Goal: Find specific page/section: Find specific page/section

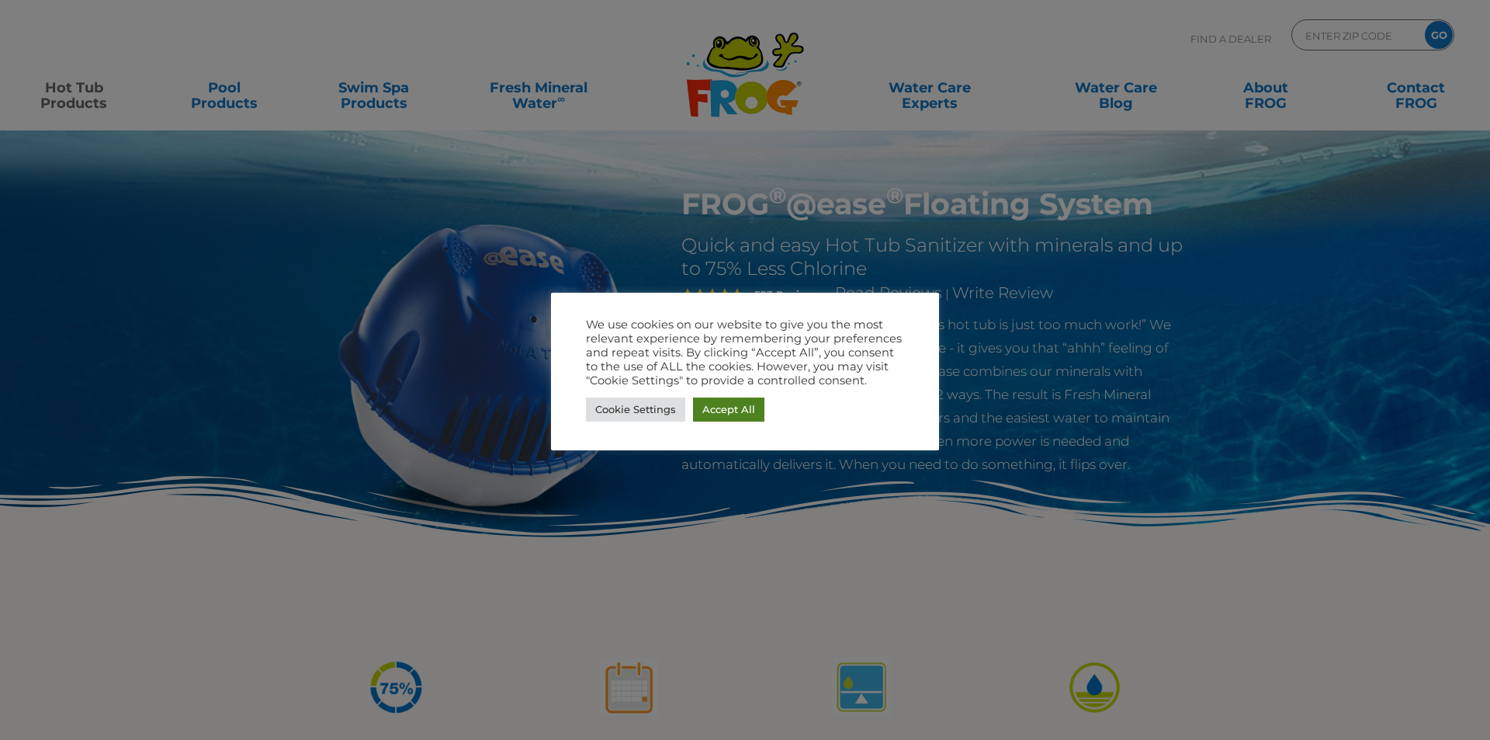
click at [723, 412] on link "Accept All" at bounding box center [728, 409] width 71 height 24
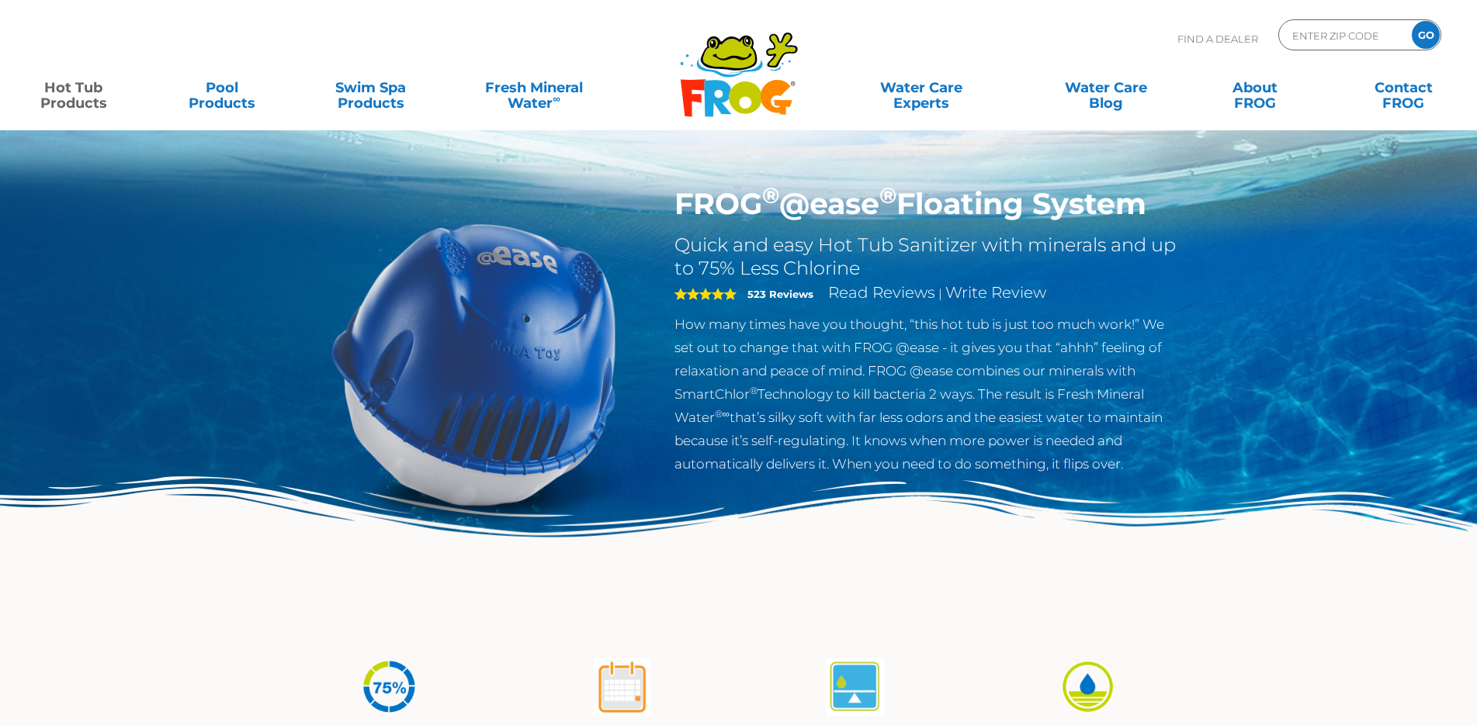
click at [61, 92] on link "Hot Tub Products" at bounding box center [74, 87] width 116 height 31
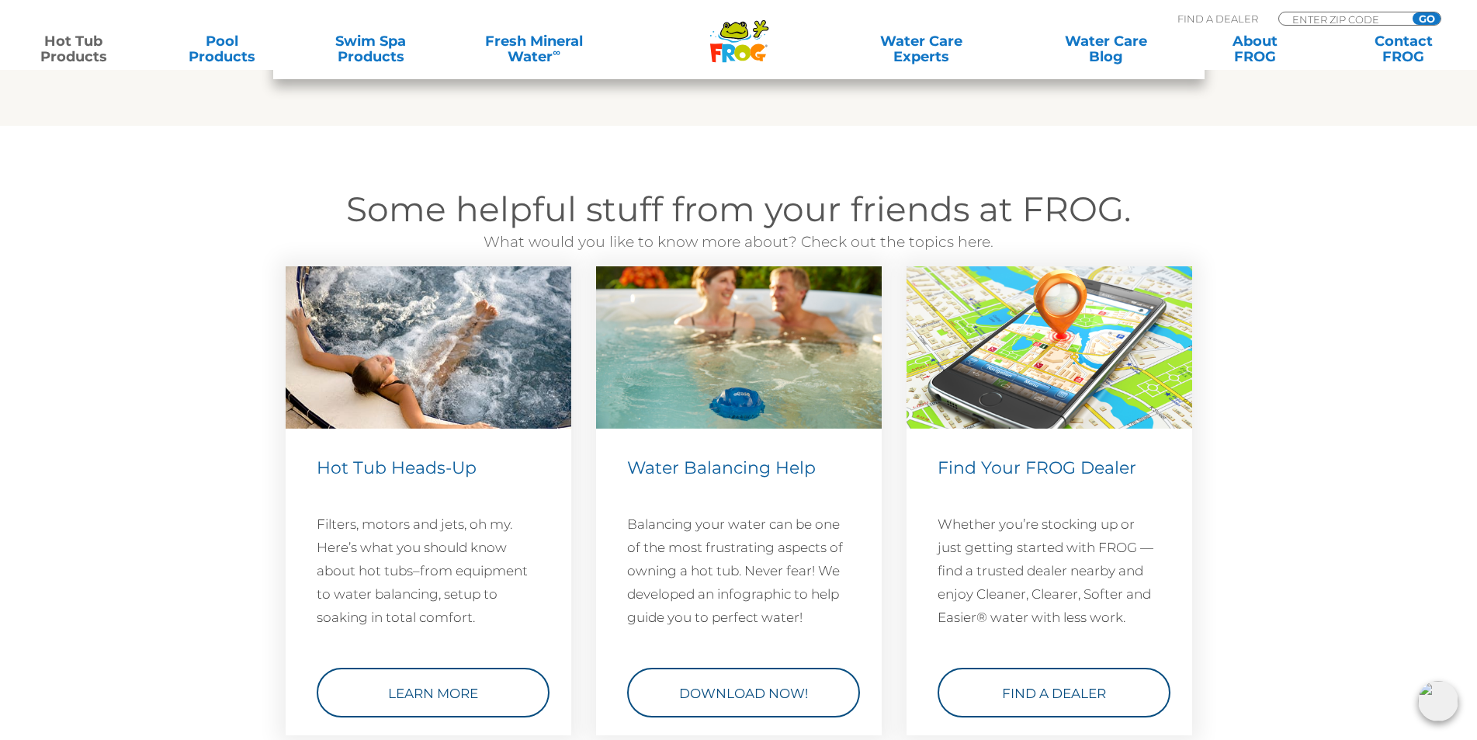
scroll to position [4352, 0]
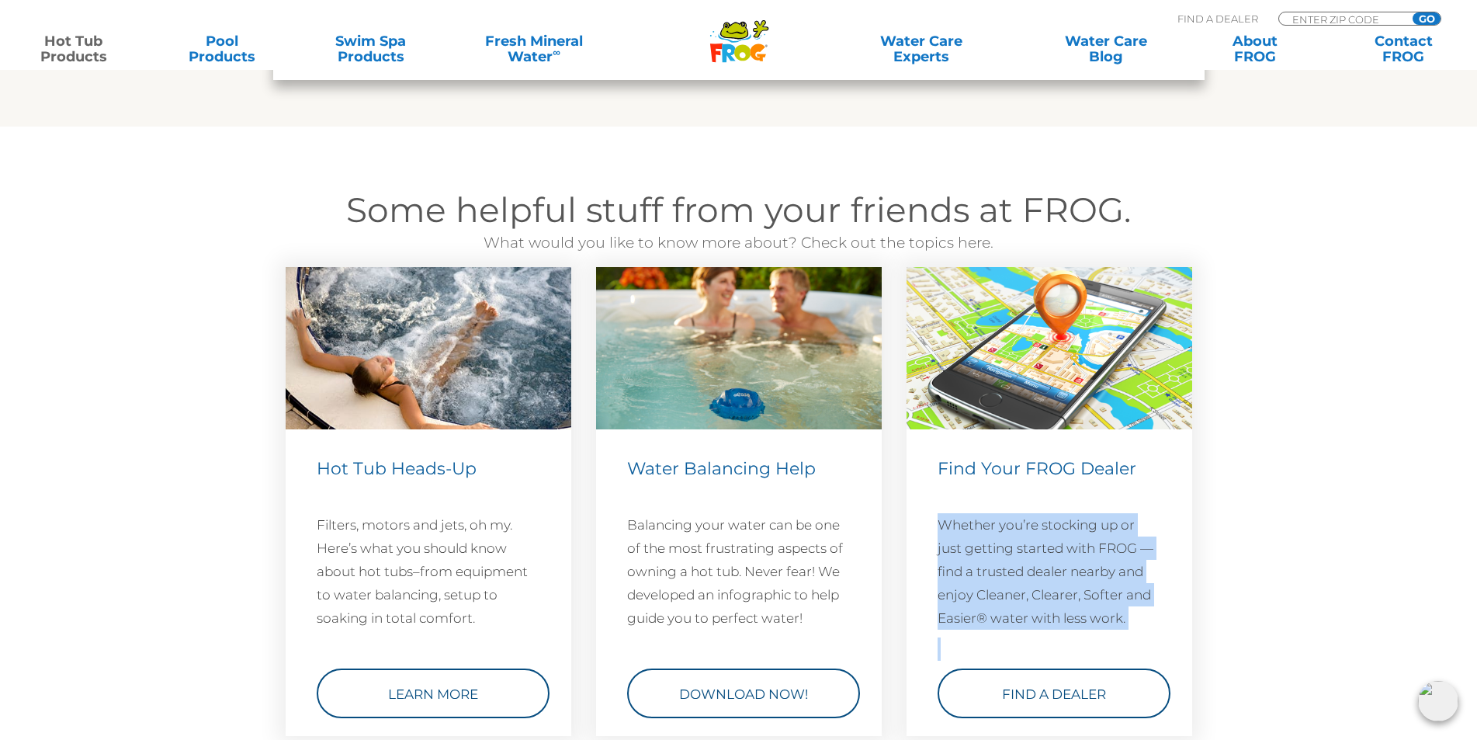
drag, startPoint x: 941, startPoint y: 525, endPoint x: 1156, endPoint y: 584, distance: 222.2
click at [1144, 645] on div "Find Your FROG Dealer Whether you’re stocking up or just getting started with F…" at bounding box center [1050, 586] width 224 height 263
copy div "Whether you’re stocking up or just getting started with FROG — find a trusted d…"
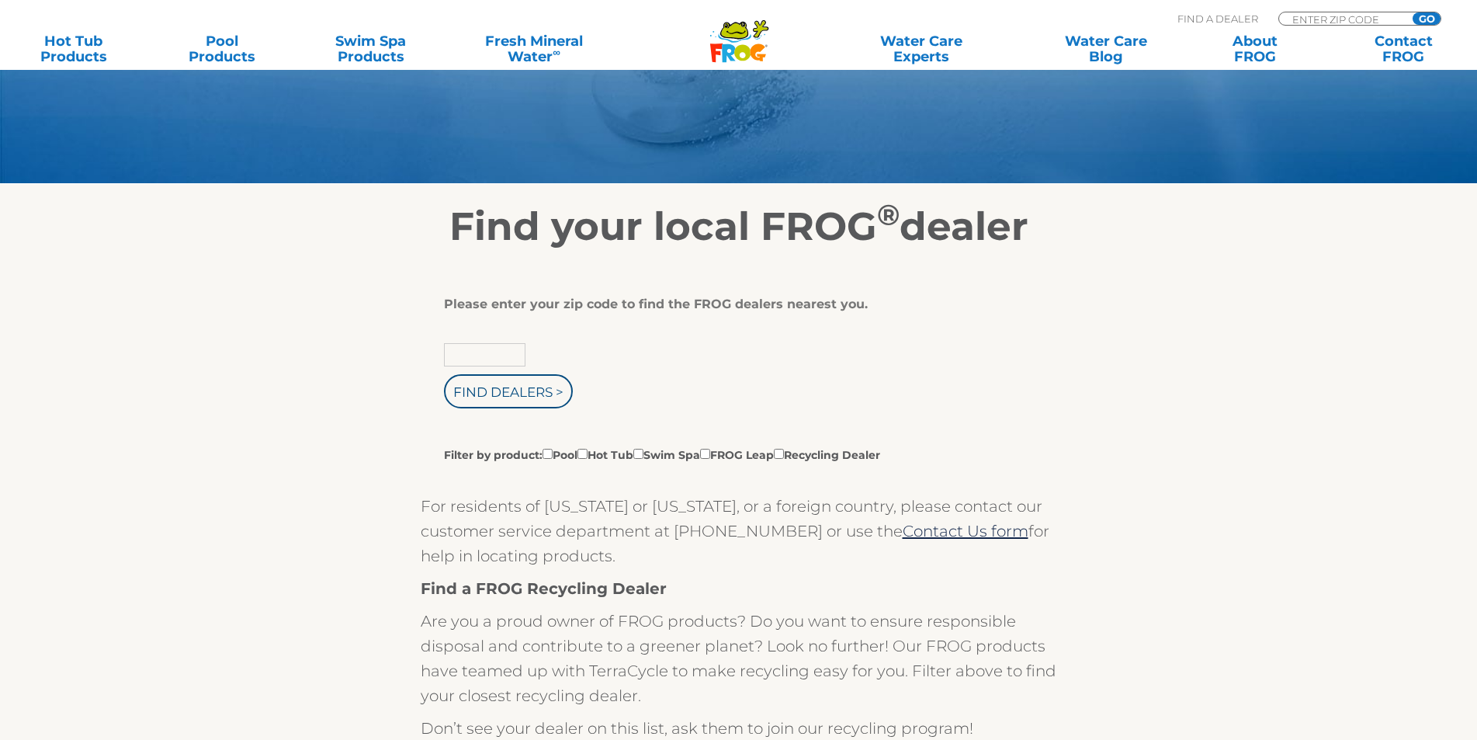
click at [481, 352] on input "text" at bounding box center [484, 354] width 81 height 23
click at [503, 356] on input "1004" at bounding box center [484, 354] width 81 height 23
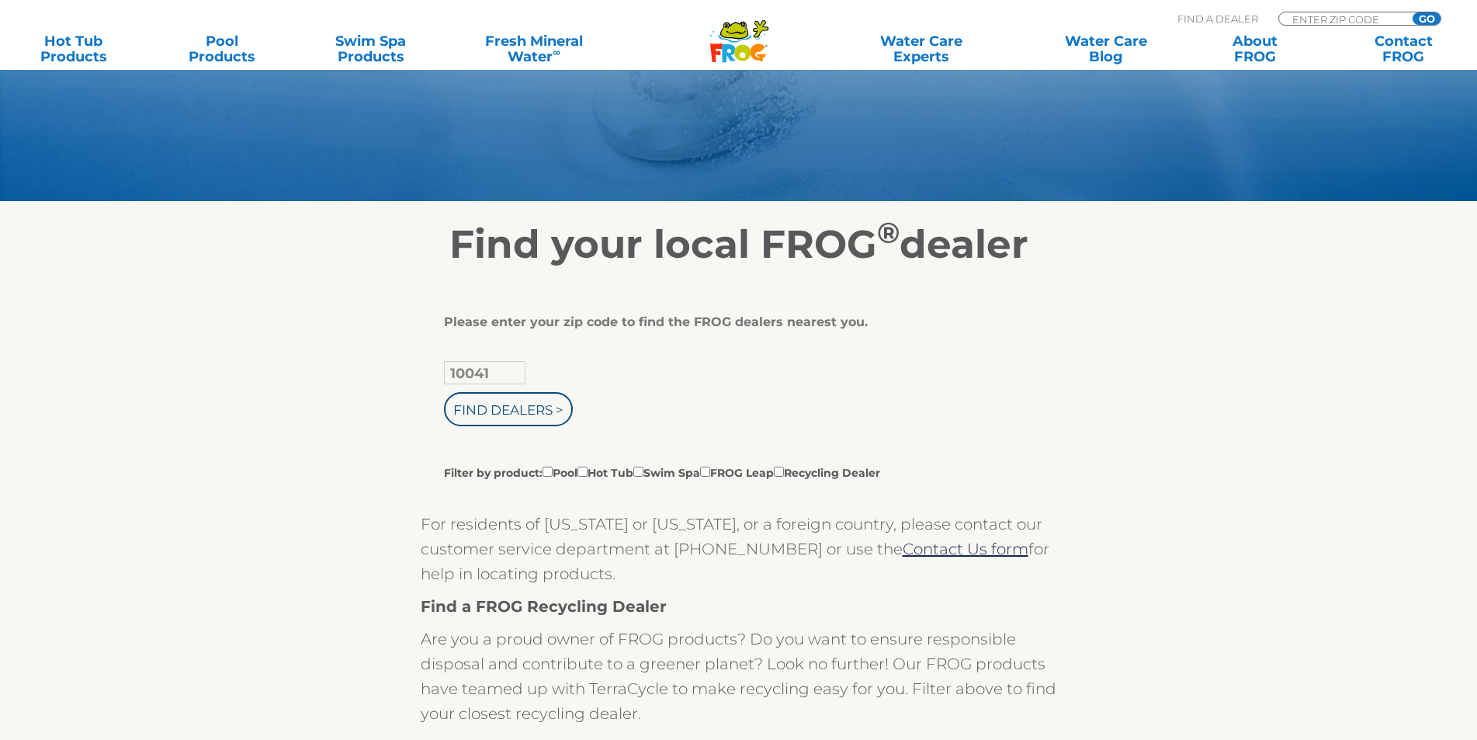
scroll to position [78, 0]
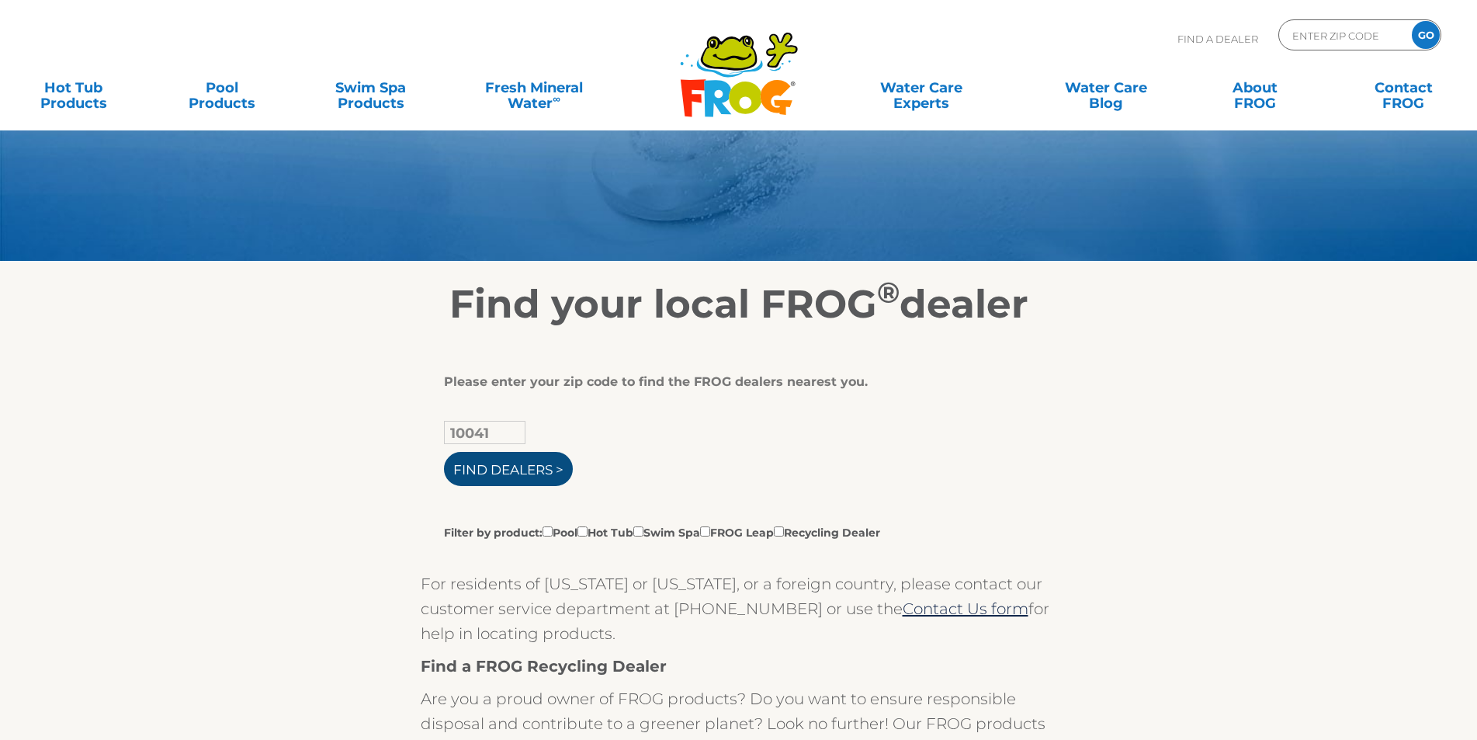
type input "10041"
click at [525, 464] on input "Find Dealers >" at bounding box center [508, 469] width 129 height 34
click at [546, 536] on input "Filter by product: Pool Hot Tub Swim Spa FROG Leap Recycling Dealer" at bounding box center [548, 531] width 10 height 10
checkbox input "true"
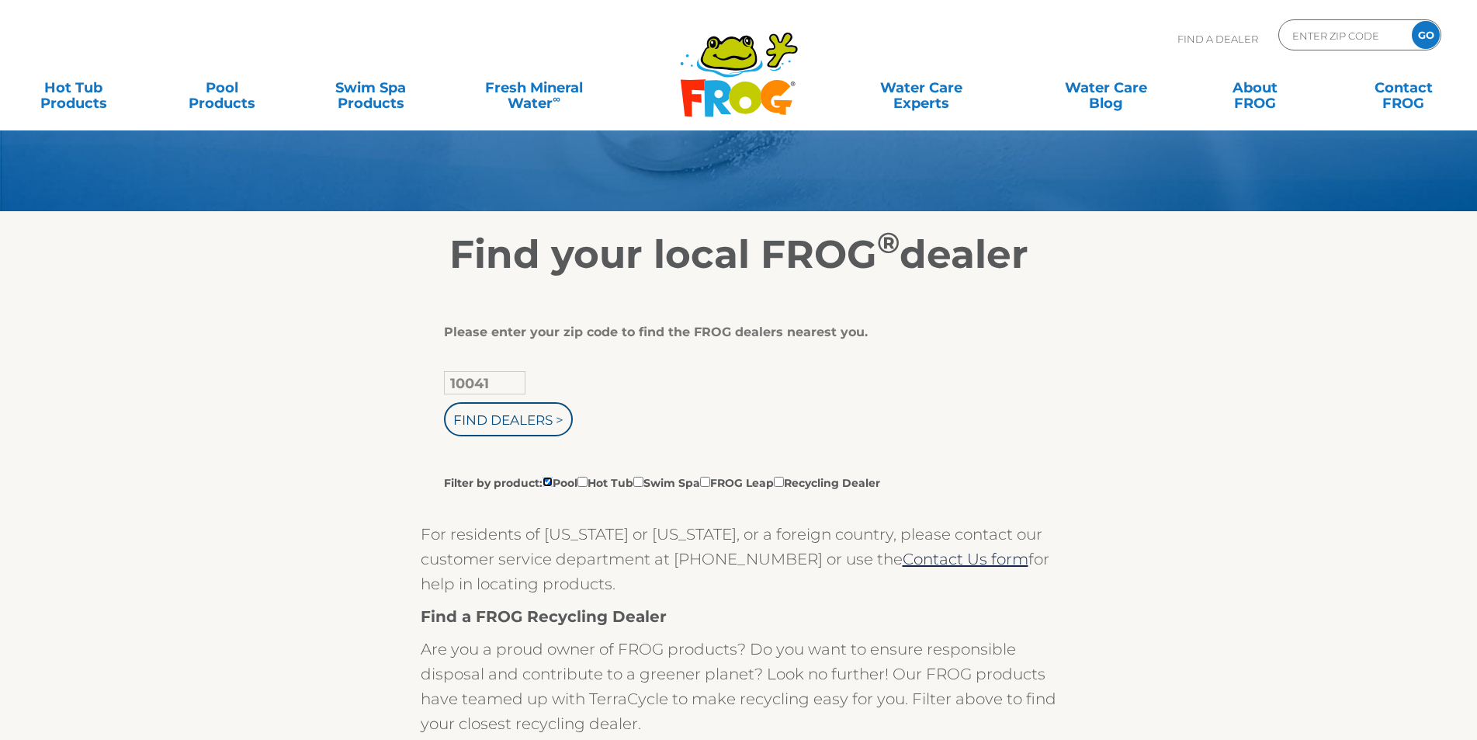
scroll to position [155, 0]
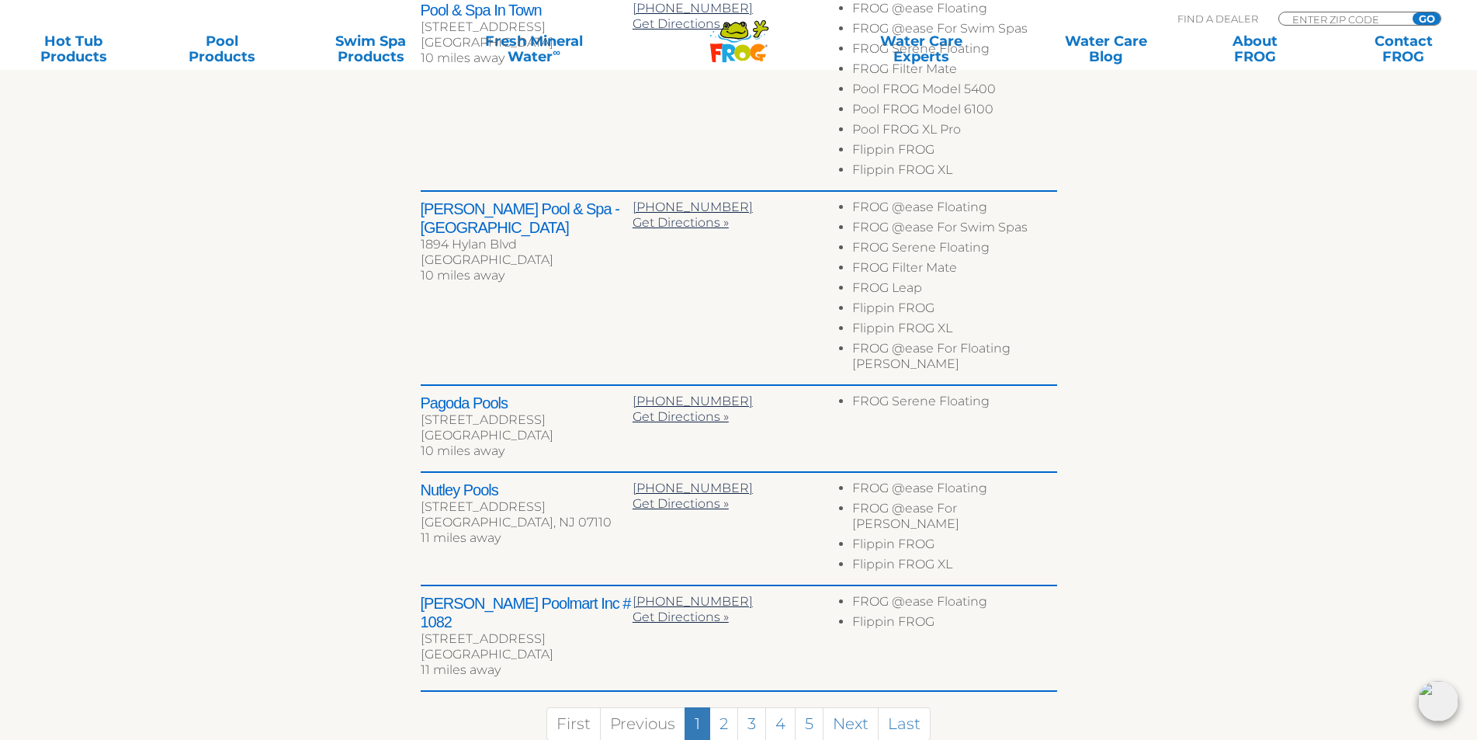
scroll to position [854, 0]
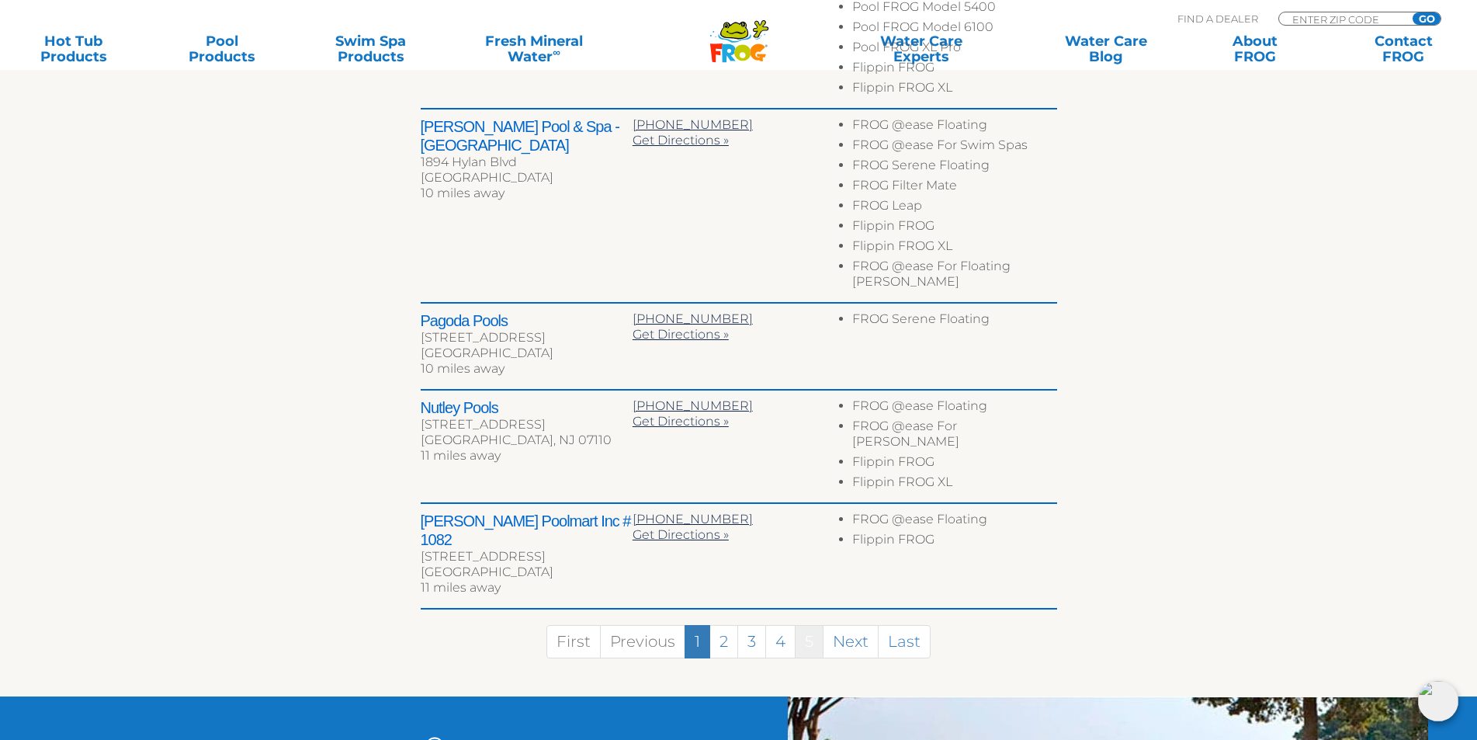
click at [806, 625] on link "5" at bounding box center [809, 641] width 29 height 33
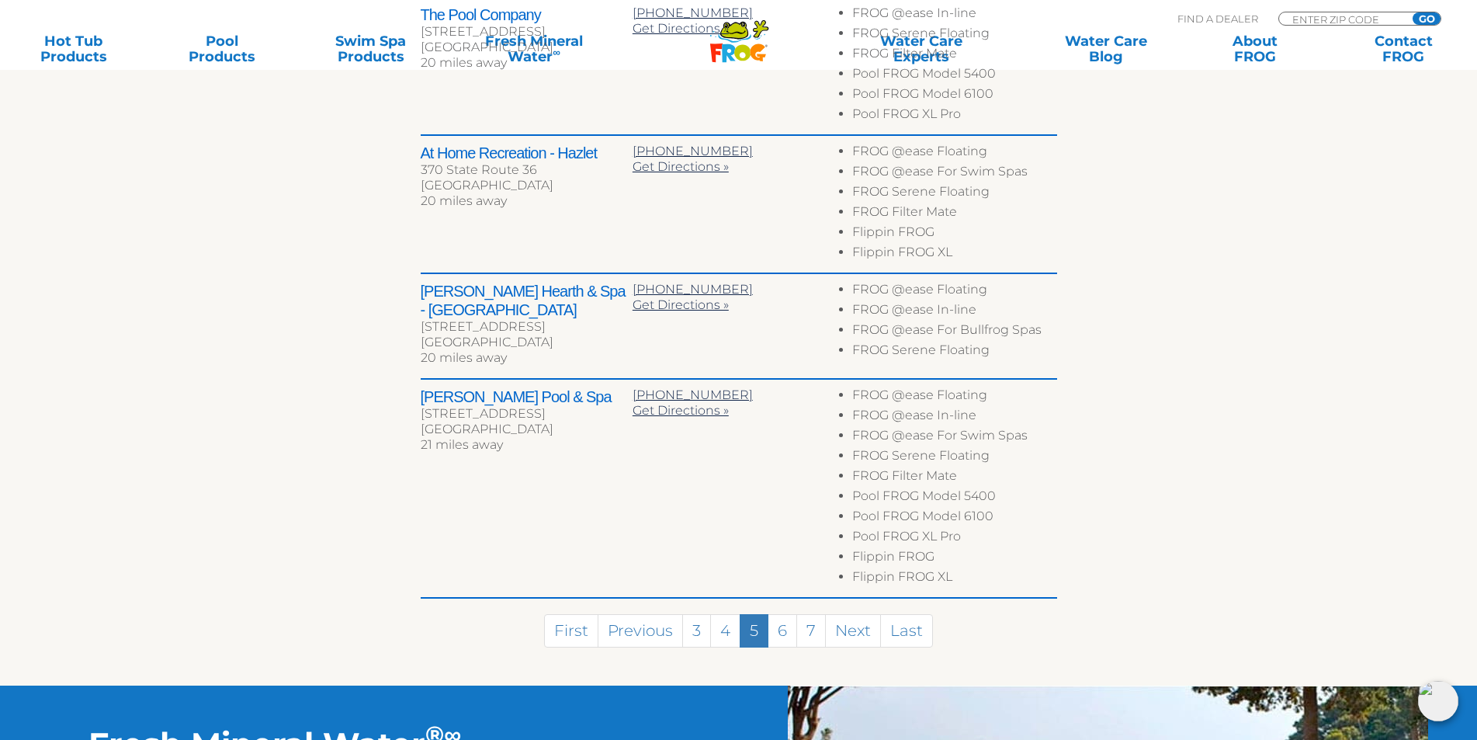
scroll to position [893, 0]
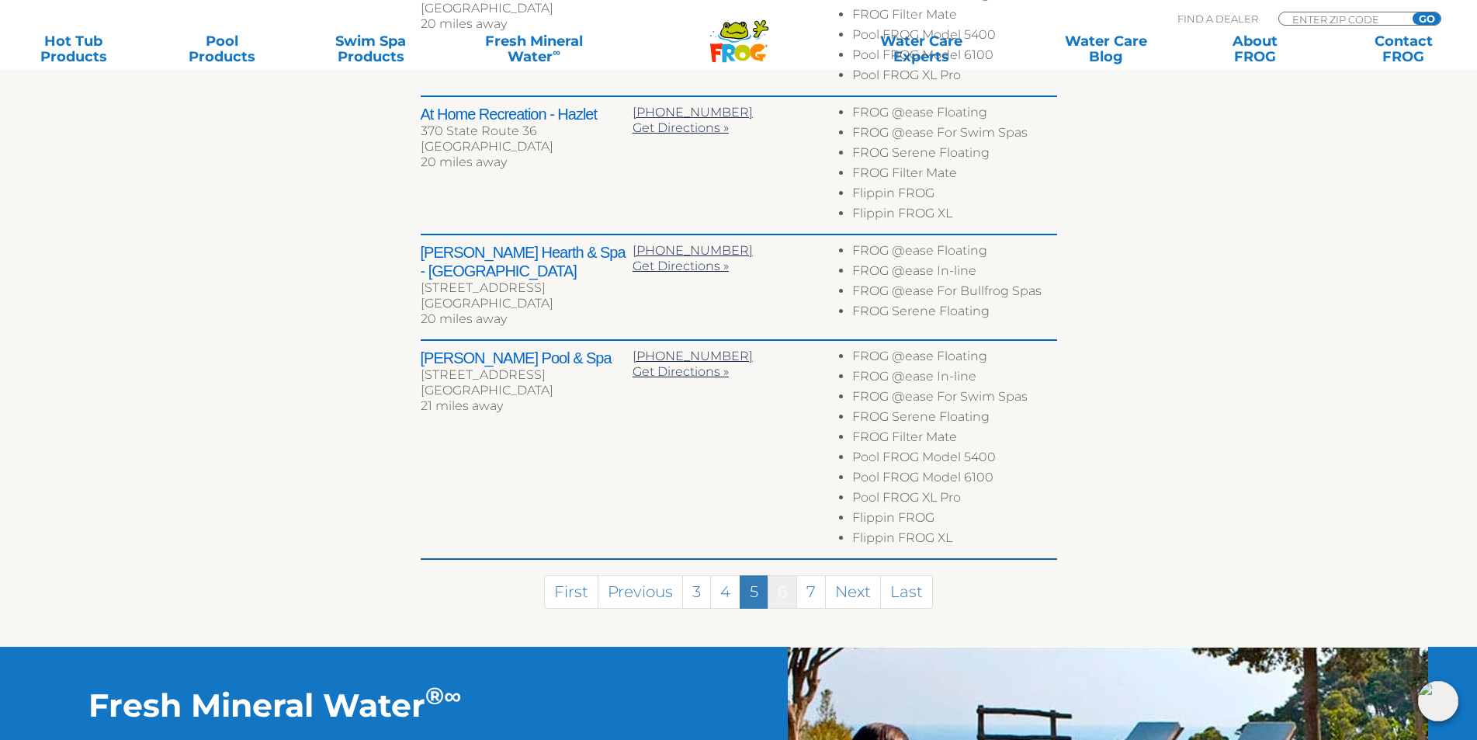
click at [789, 591] on link "6" at bounding box center [782, 591] width 29 height 33
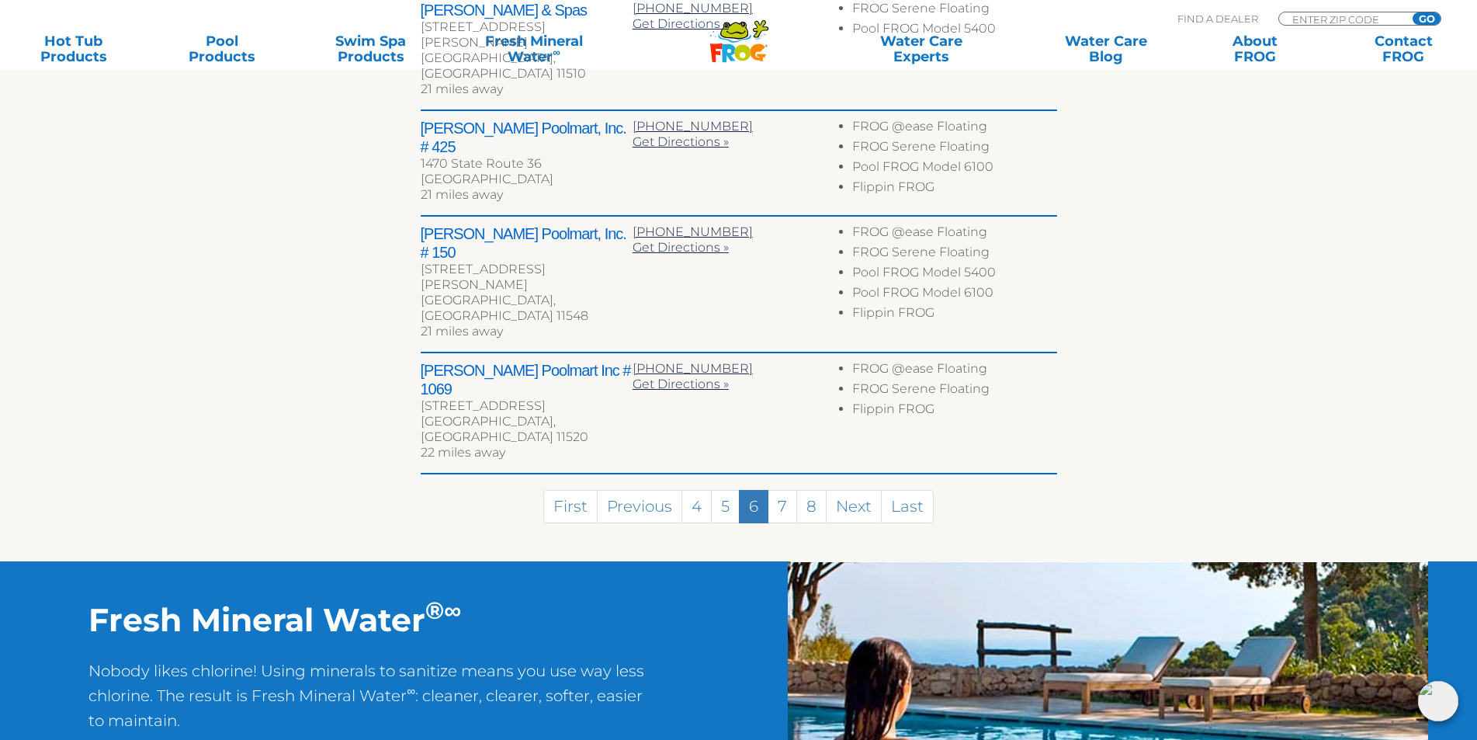
scroll to position [700, 0]
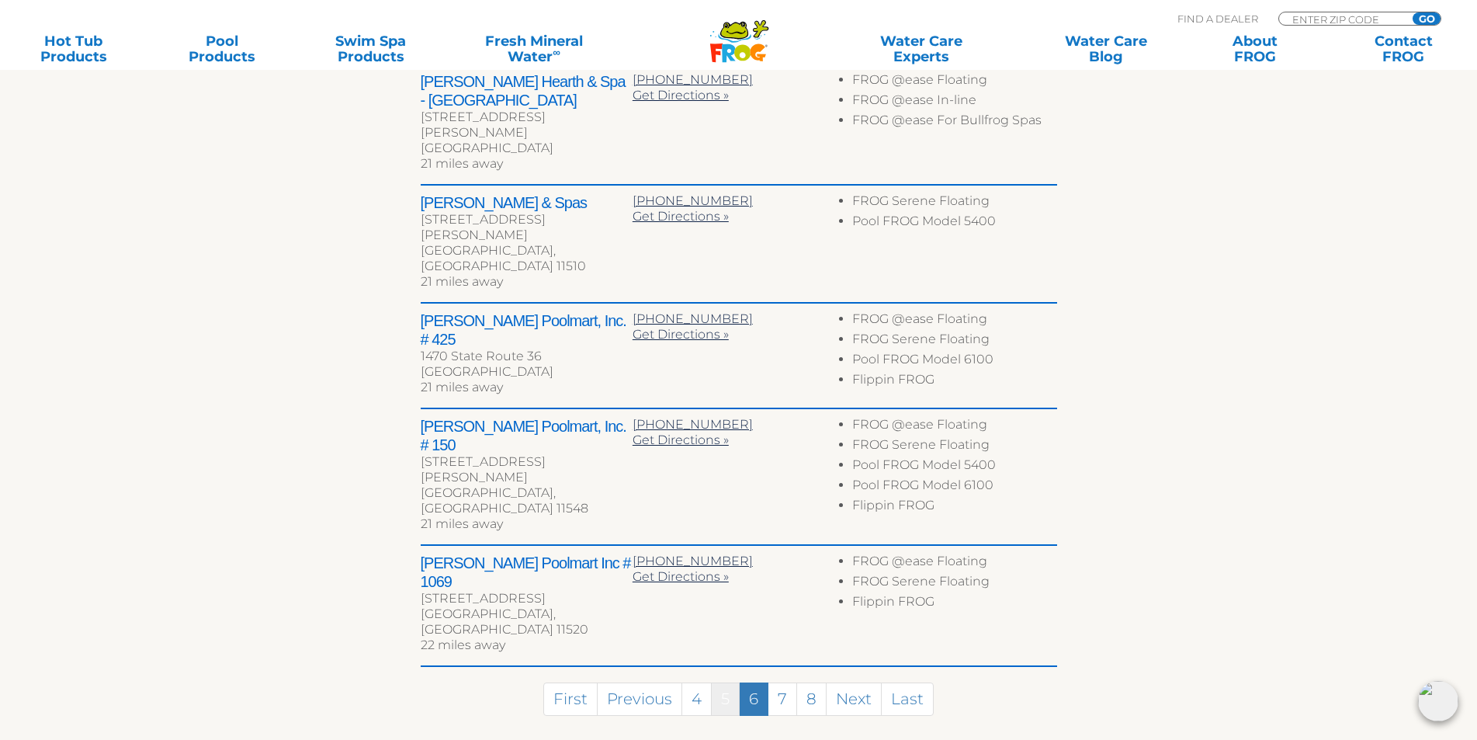
click at [737, 682] on link "5" at bounding box center [725, 698] width 29 height 33
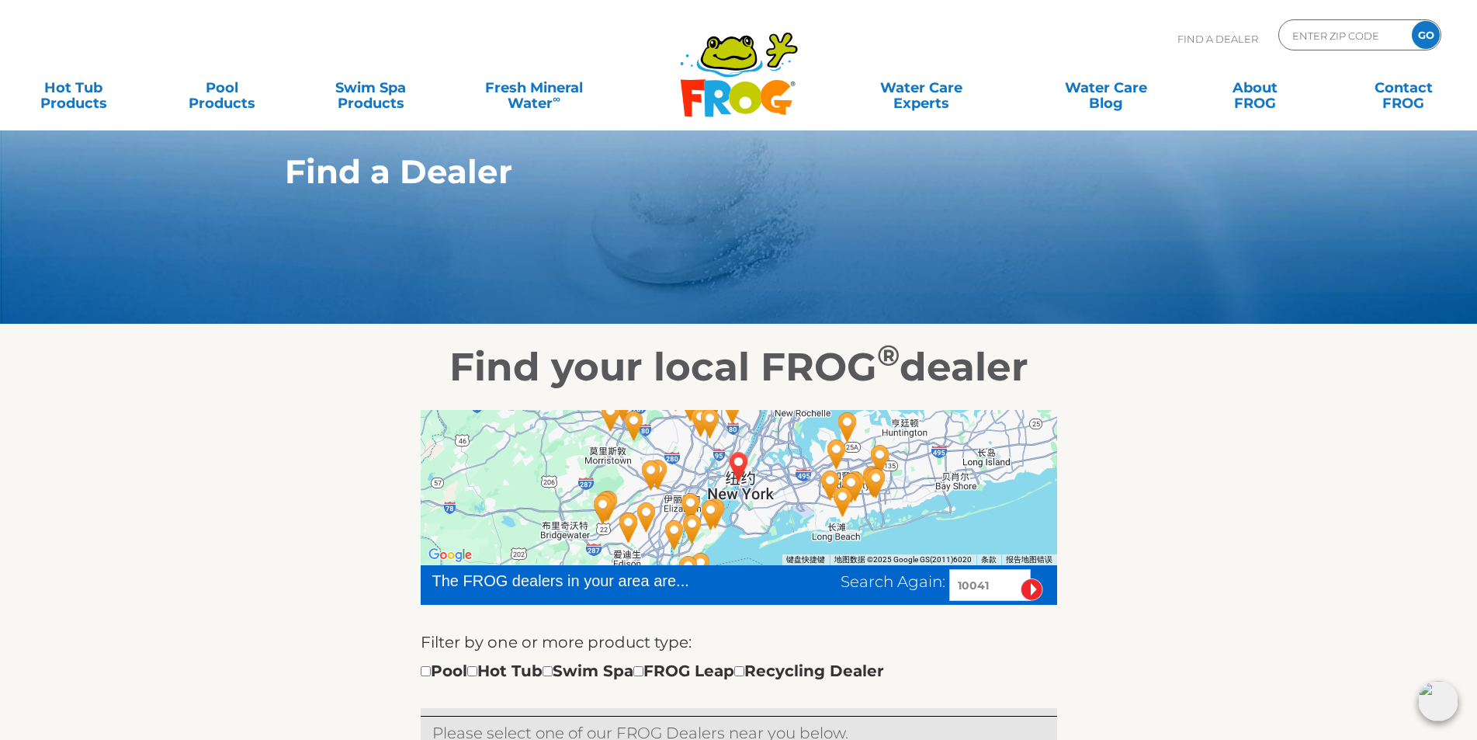
scroll to position [0, 0]
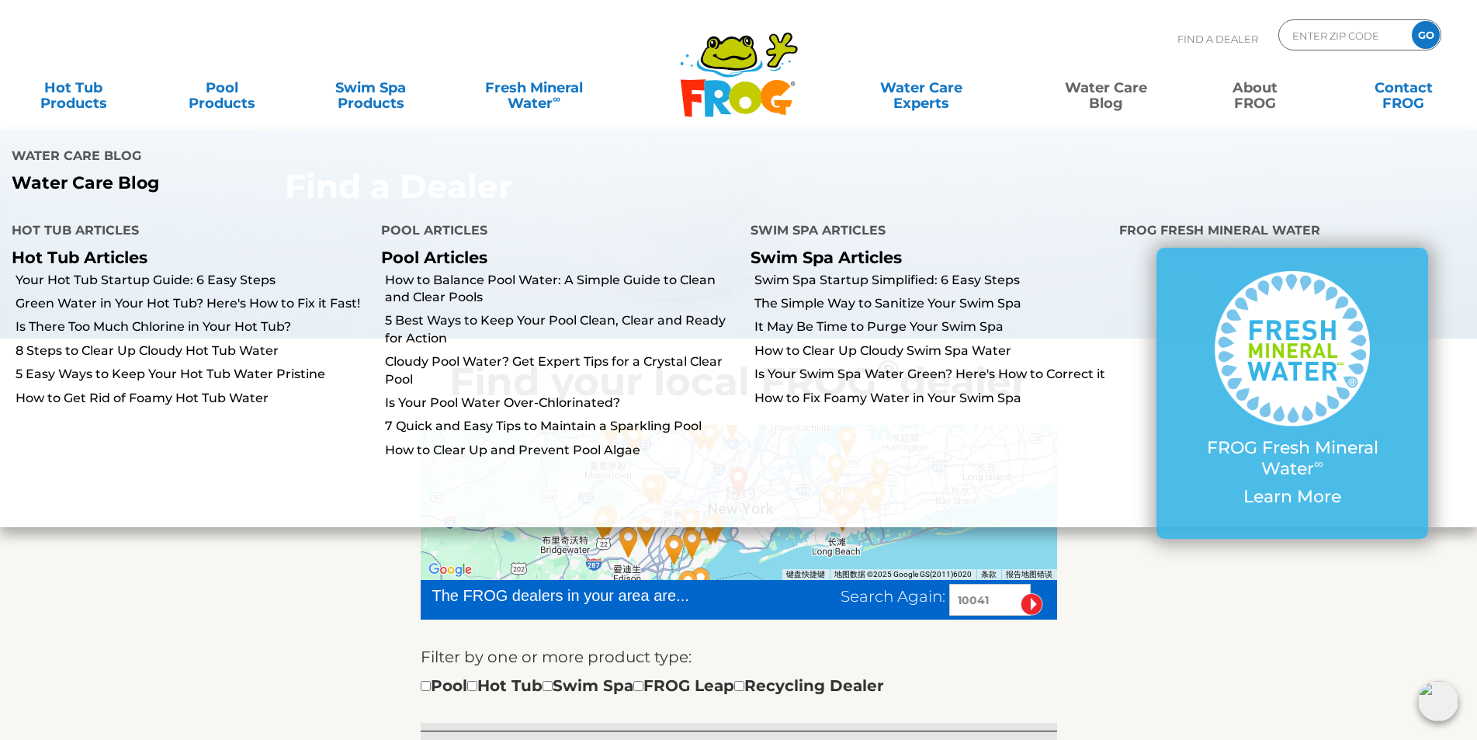
click at [1253, 92] on link "About FROG" at bounding box center [1255, 87] width 116 height 31
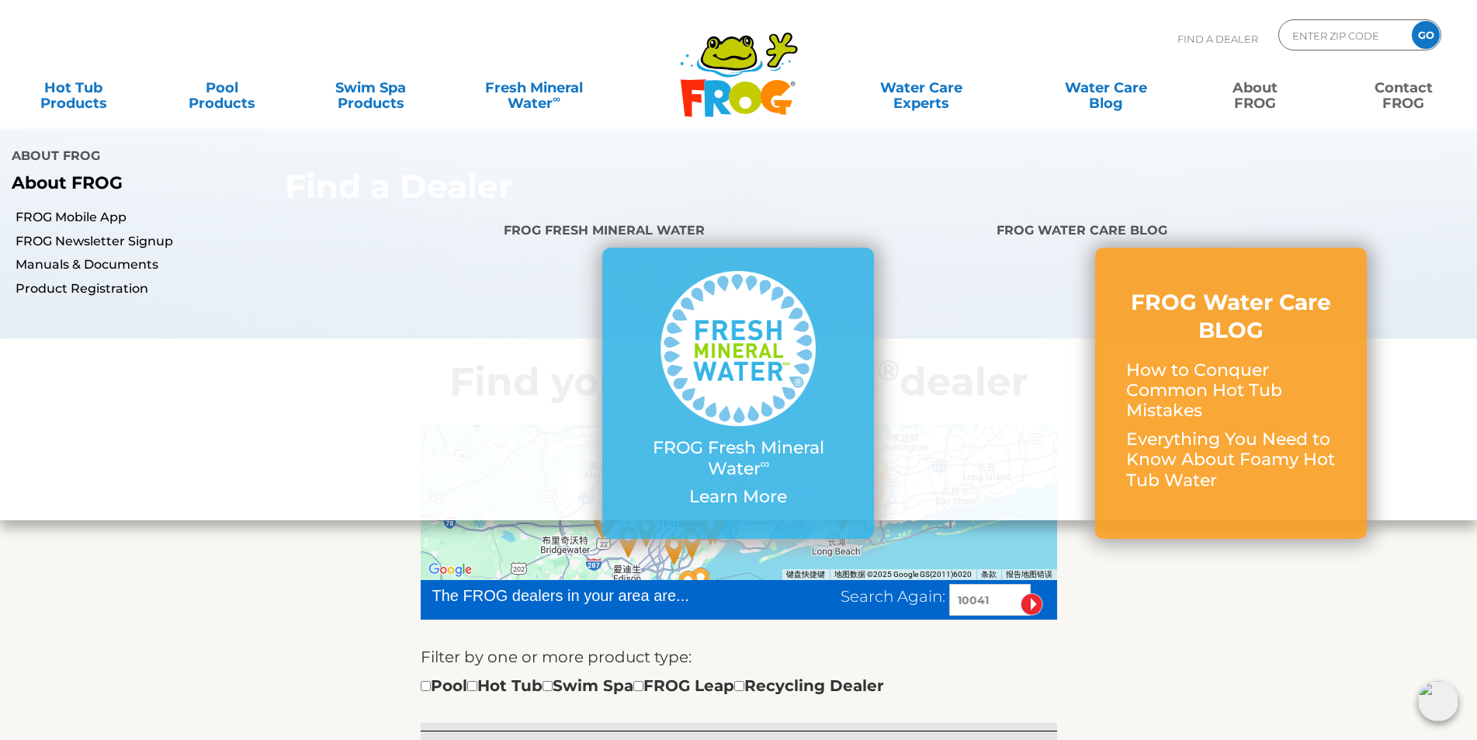
click at [1402, 97] on link "Contact FROG" at bounding box center [1404, 87] width 116 height 31
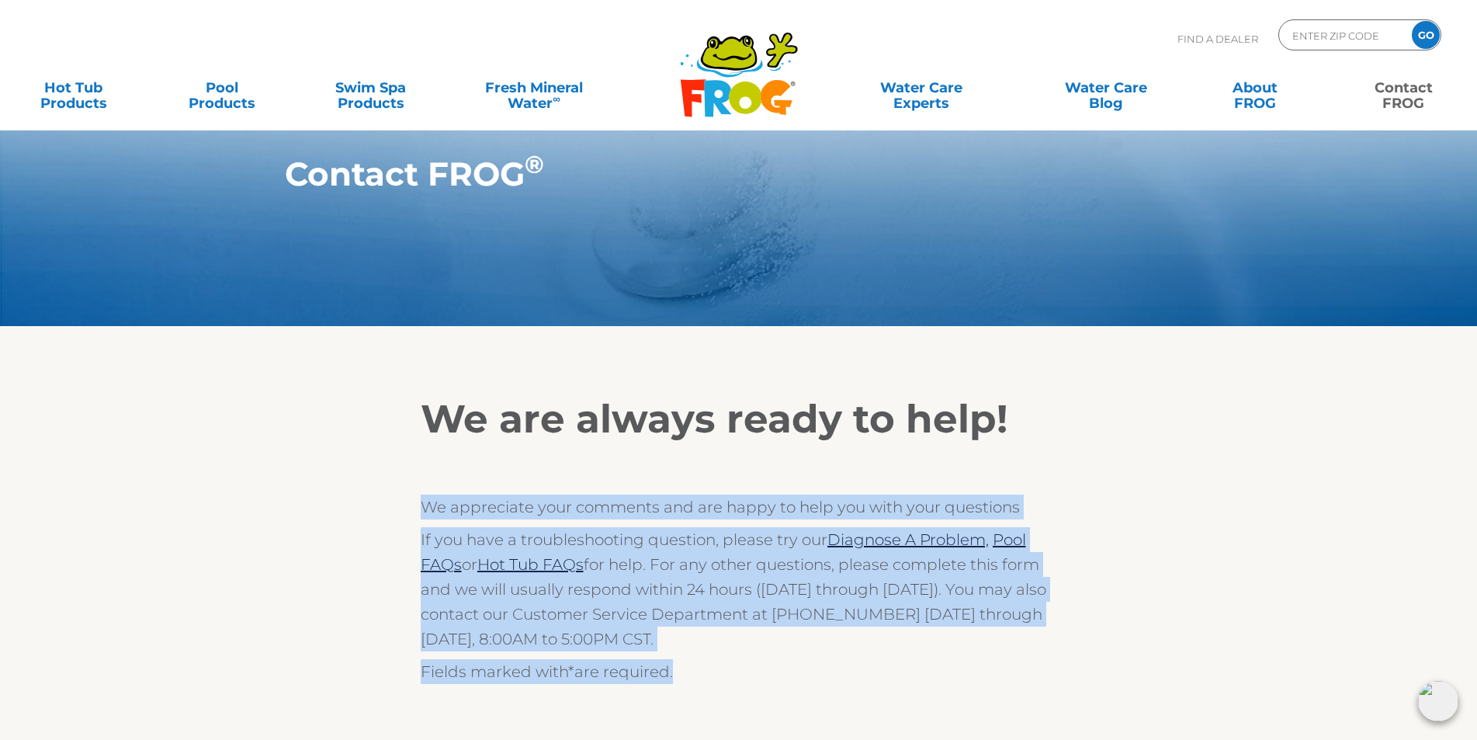
drag, startPoint x: 723, startPoint y: 670, endPoint x: 427, endPoint y: 480, distance: 352.2
click at [427, 480] on div "We are always ready to help! We appreciate your comments and are happy to help …" at bounding box center [739, 540] width 636 height 288
click at [697, 450] on div "We are always ready to help! We appreciate your comments and are happy to help …" at bounding box center [739, 540] width 636 height 288
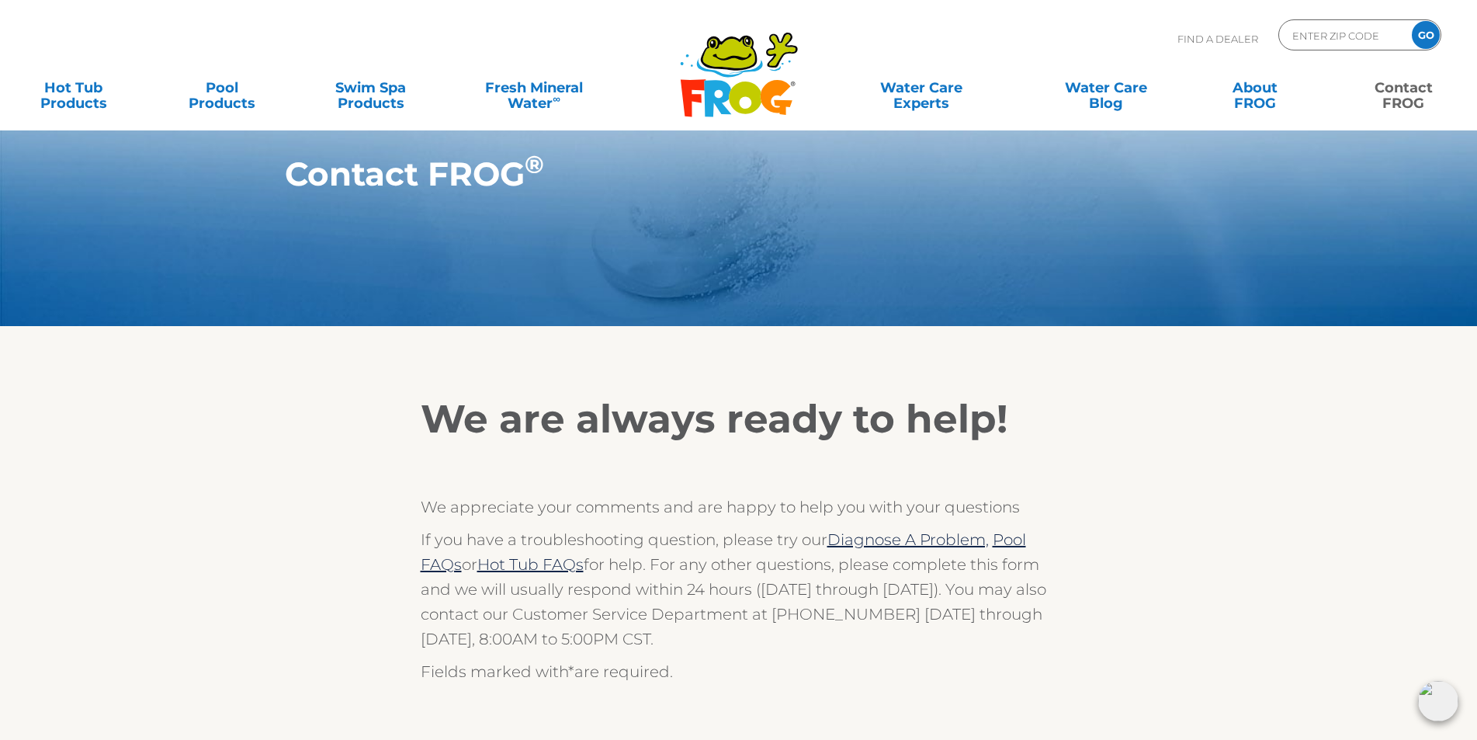
click at [1388, 85] on link "Contact FROG" at bounding box center [1404, 87] width 116 height 31
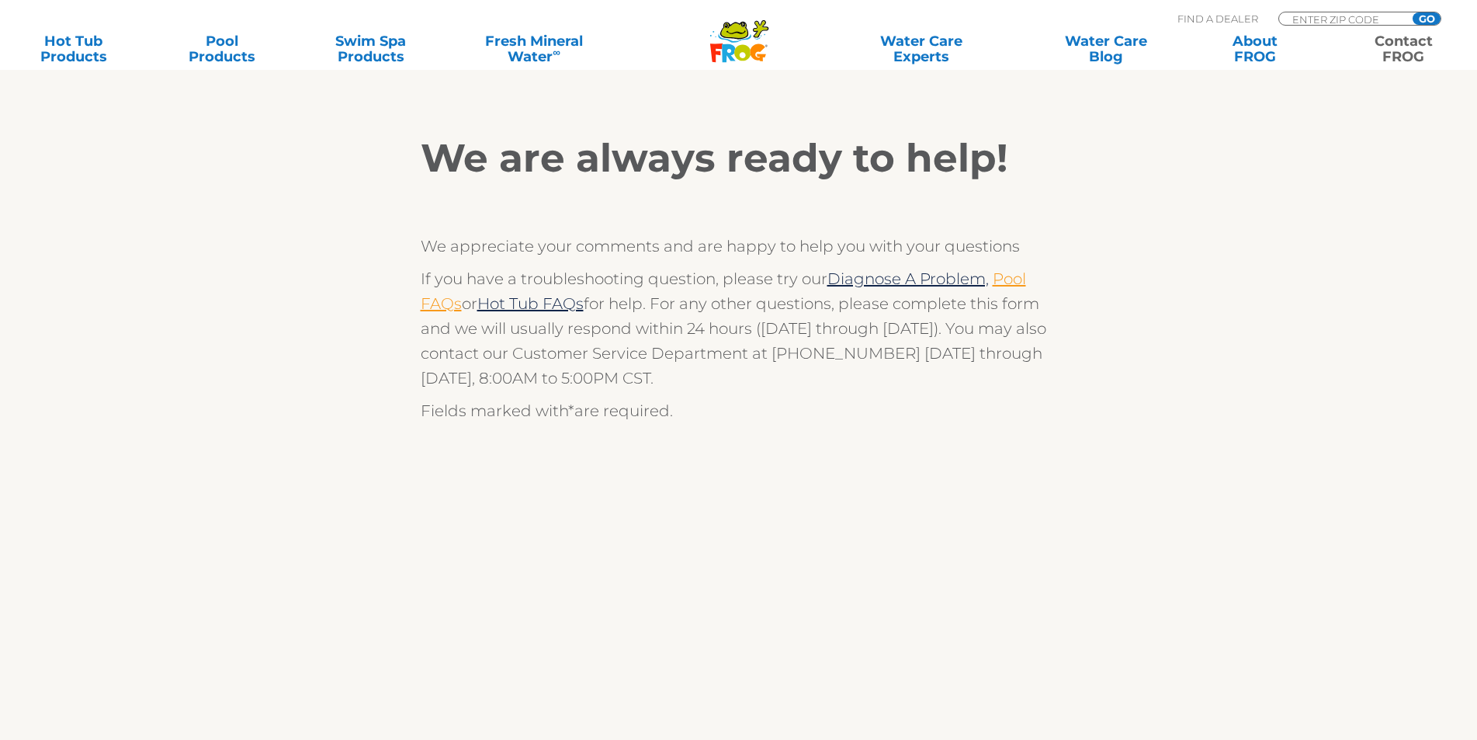
scroll to position [233, 0]
